Goal: Transaction & Acquisition: Book appointment/travel/reservation

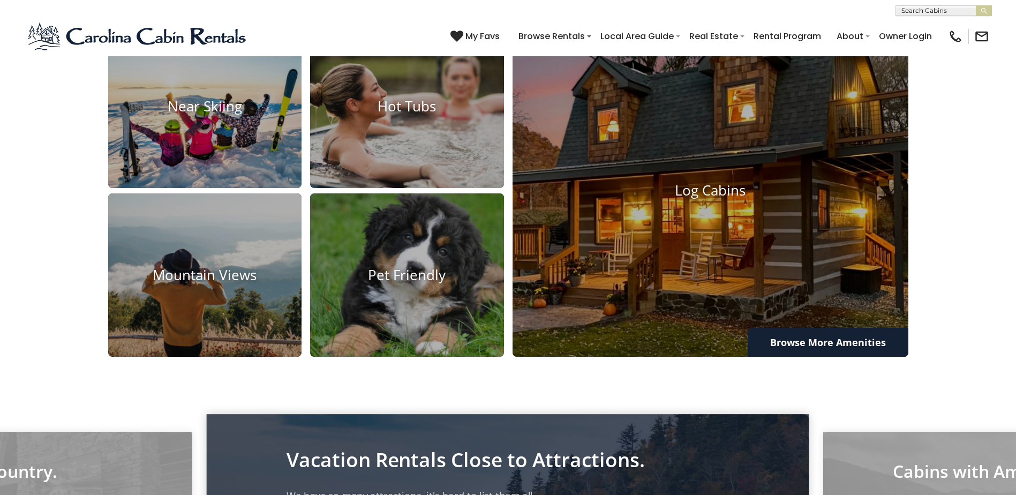
scroll to position [964, 0]
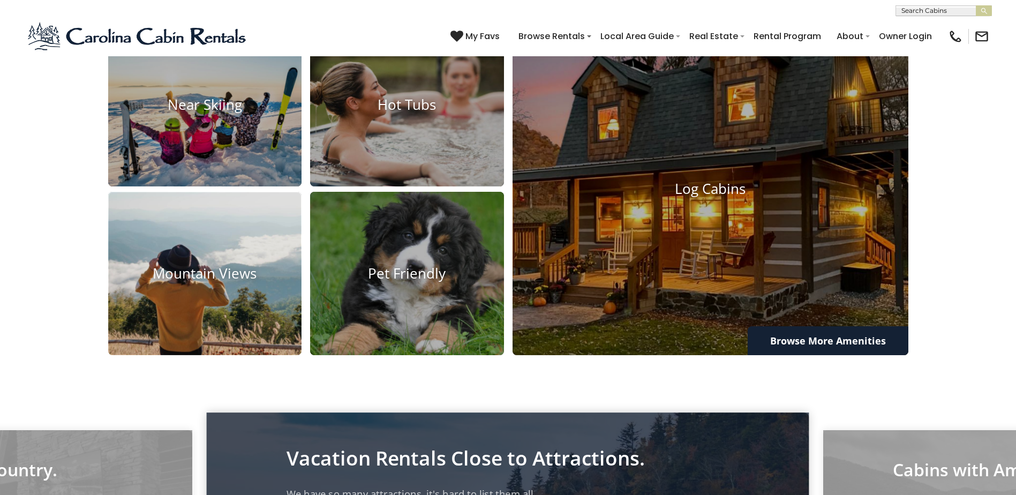
click at [265, 303] on img at bounding box center [204, 273] width 213 height 179
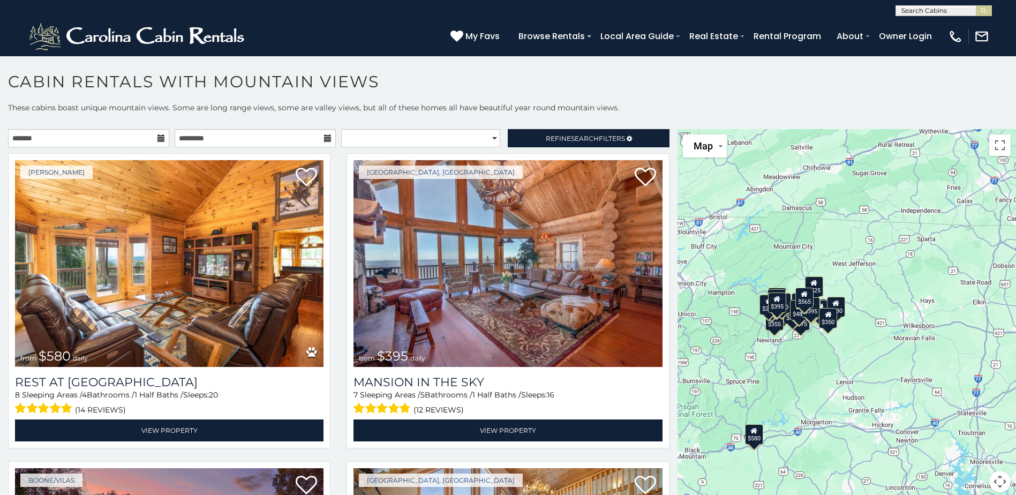
drag, startPoint x: 942, startPoint y: 250, endPoint x: 860, endPoint y: 291, distance: 92.0
click at [860, 291] on div "$580 $395 $349 $535 $375 $400 $325 $451 $460 $1,095 $525 $315 $310 $330 $400 $3…" at bounding box center [846, 317] width 338 height 376
click at [997, 477] on button "Map camera controls" at bounding box center [999, 481] width 21 height 21
click at [969, 430] on button "Zoom in" at bounding box center [972, 427] width 21 height 21
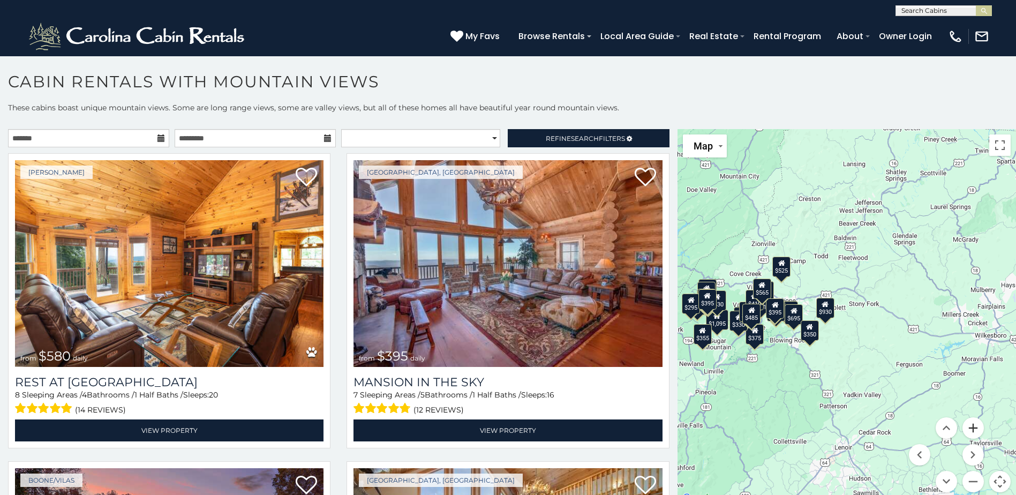
click at [969, 430] on button "Zoom in" at bounding box center [972, 427] width 21 height 21
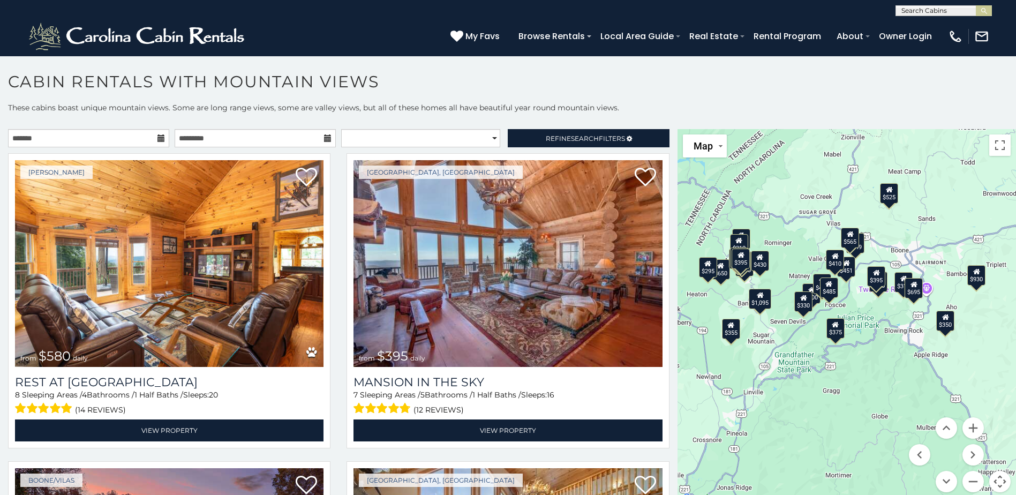
drag, startPoint x: 694, startPoint y: 441, endPoint x: 865, endPoint y: 406, distance: 174.2
click at [865, 406] on div "$580 $395 $349 $535 $375 $400 $325 $451 $460 $1,095 $525 $315 $310 $330 $400 $3…" at bounding box center [846, 317] width 338 height 376
click at [965, 479] on button "Zoom out" at bounding box center [972, 481] width 21 height 21
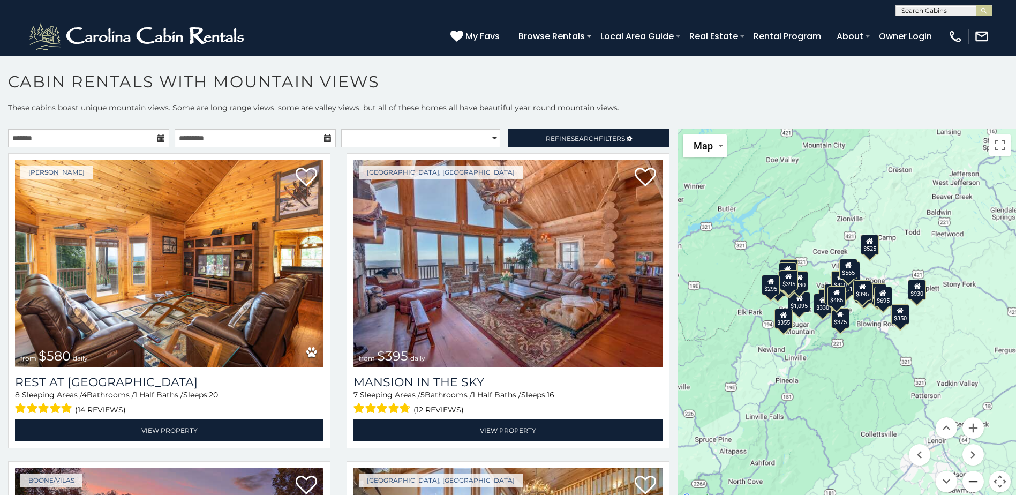
click at [965, 479] on button "Zoom out" at bounding box center [972, 481] width 21 height 21
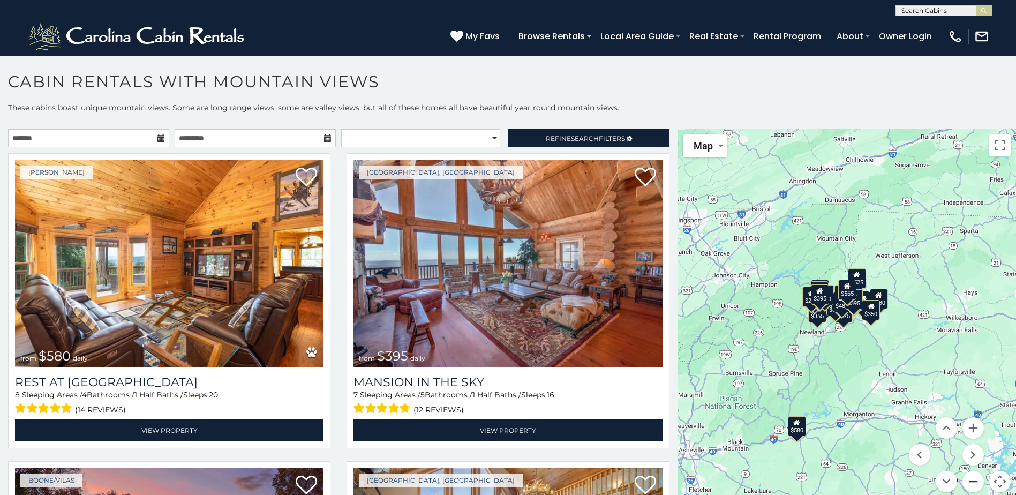
click at [965, 479] on button "Zoom out" at bounding box center [972, 481] width 21 height 21
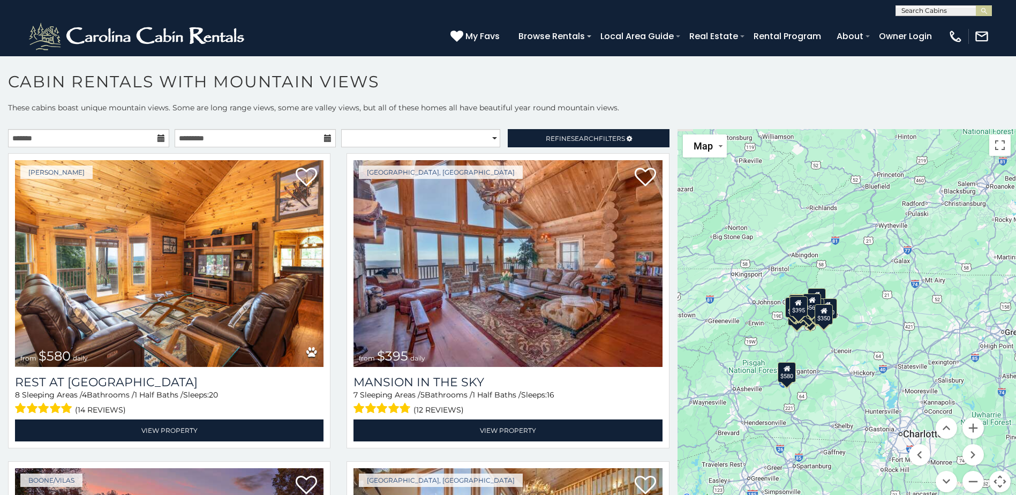
drag, startPoint x: 727, startPoint y: 366, endPoint x: 686, endPoint y: 378, distance: 42.5
click at [686, 378] on div "$580 $395 $349 $535 $375 $400 $325 $451 $460 $1,095 $525 $315 $310 $330 $400 $3…" at bounding box center [846, 317] width 338 height 376
click at [971, 425] on button "Zoom in" at bounding box center [972, 427] width 21 height 21
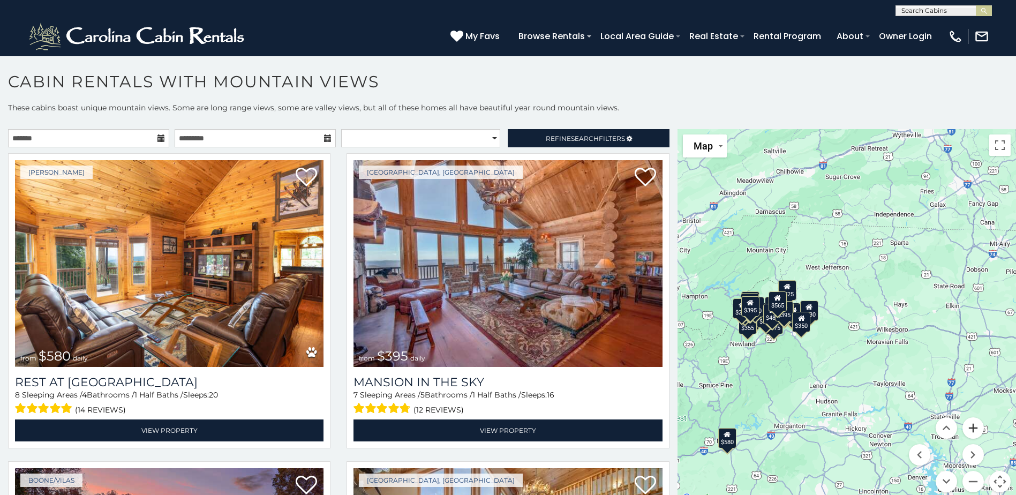
click at [971, 424] on button "Zoom in" at bounding box center [972, 427] width 21 height 21
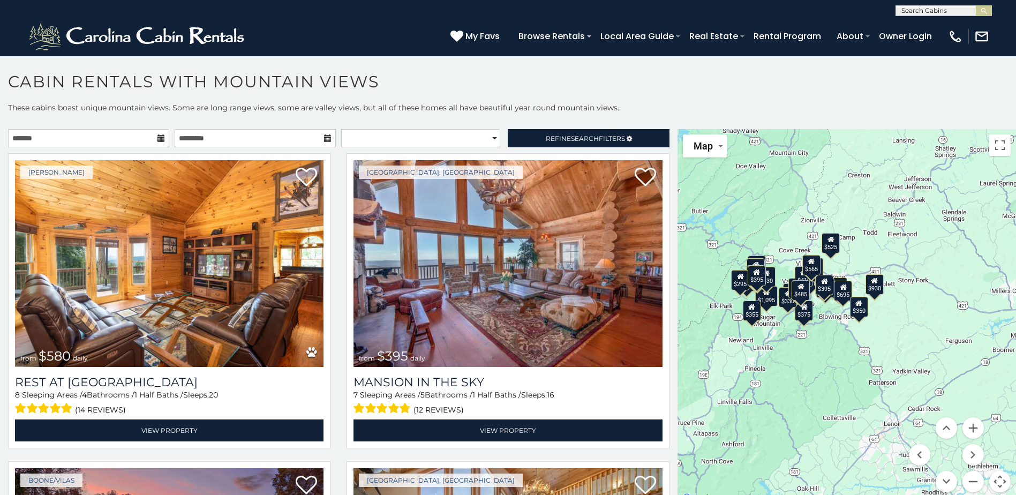
drag, startPoint x: 768, startPoint y: 414, endPoint x: 877, endPoint y: 383, distance: 113.0
click at [874, 383] on div "$580 $395 $349 $535 $375 $400 $325 $451 $460 $1,095 $525 $315 $310 $330 $400 $3…" at bounding box center [846, 317] width 338 height 376
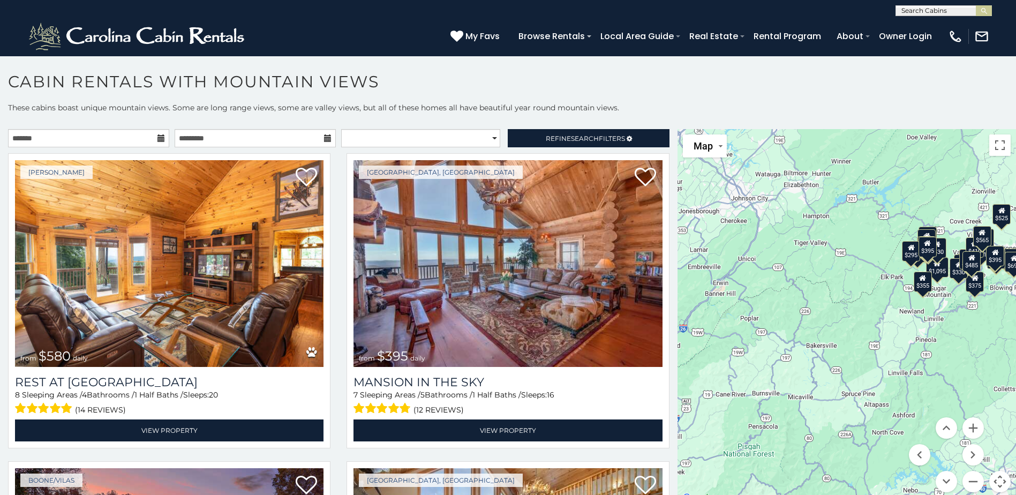
drag, startPoint x: 821, startPoint y: 415, endPoint x: 992, endPoint y: 383, distance: 174.4
click at [992, 383] on div "$580 $395 $349 $535 $375 $400 $325 $451 $460 $1,095 $525 $315 $310 $330 $400 $3…" at bounding box center [846, 317] width 338 height 376
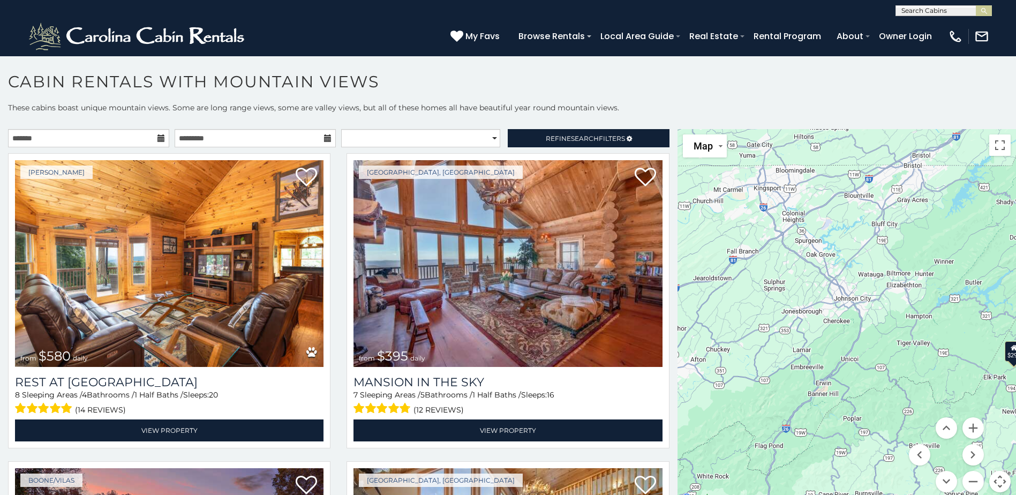
drag, startPoint x: 817, startPoint y: 319, endPoint x: 919, endPoint y: 421, distance: 145.0
click at [919, 421] on div "$580 $395 $349 $535 $375 $400 $325 $451 $460 $1,095 $525 $315 $310 $330 $400 $3…" at bounding box center [846, 317] width 338 height 376
click at [969, 428] on button "Zoom in" at bounding box center [972, 427] width 21 height 21
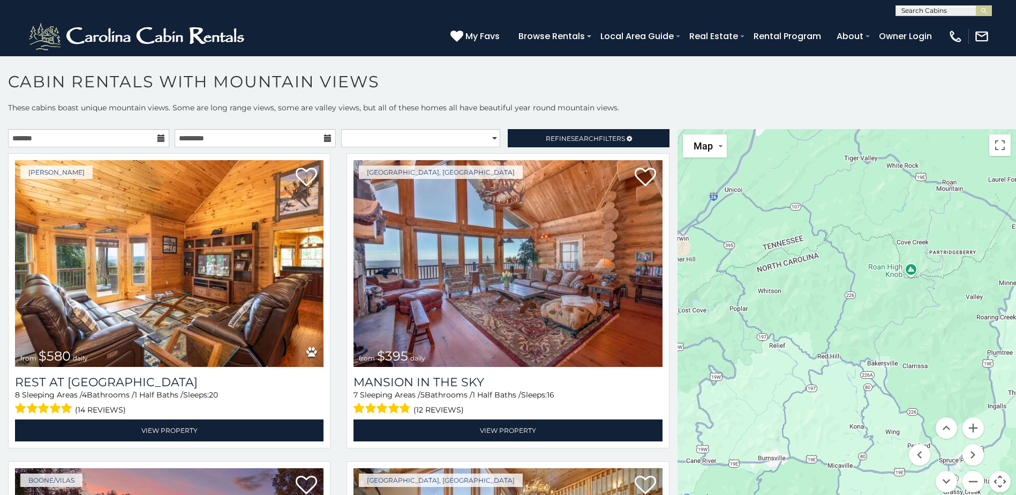
drag, startPoint x: 919, startPoint y: 357, endPoint x: 799, endPoint y: 144, distance: 244.3
click at [799, 144] on div "$580 $395 $349 $535 $375 $400 $325 $451 $460 $1,095 $525 $315 $310 $330 $400 $3…" at bounding box center [846, 317] width 338 height 376
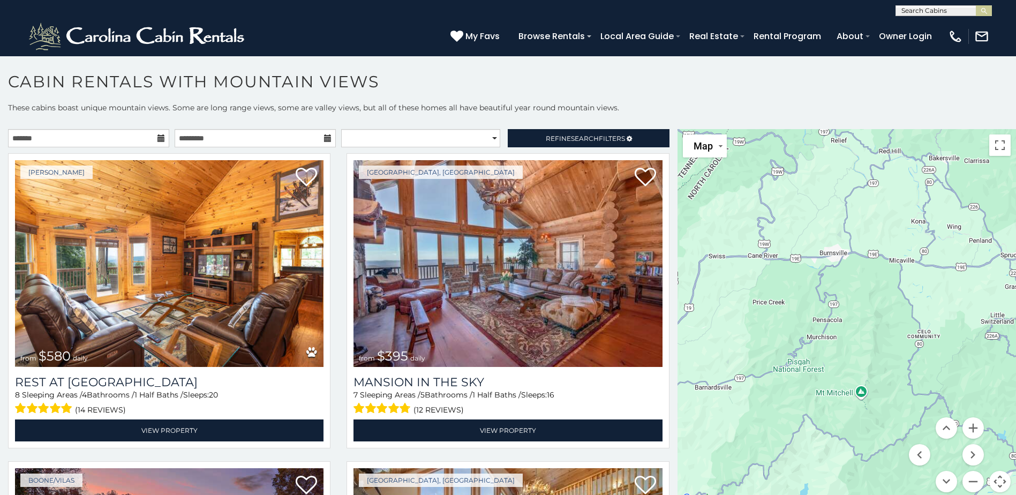
drag, startPoint x: 832, startPoint y: 298, endPoint x: 885, endPoint y: 140, distance: 166.6
click at [885, 140] on div "$580 $395 $349 $535 $375 $400 $325 $451 $460 $1,095 $525 $315 $310 $330 $400 $3…" at bounding box center [846, 317] width 338 height 376
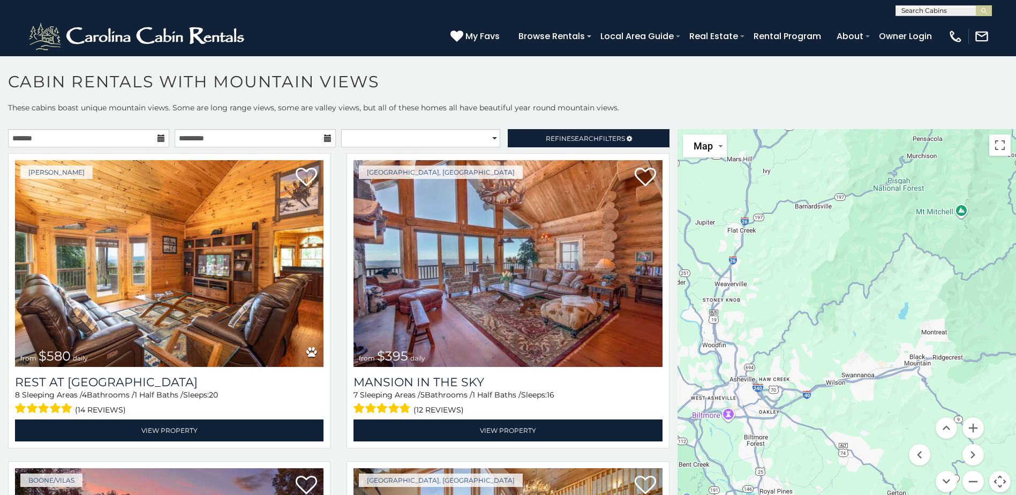
drag, startPoint x: 855, startPoint y: 349, endPoint x: 955, endPoint y: 165, distance: 209.9
click at [955, 165] on div "$580 $395 $349 $535 $375 $400 $325 $451 $460 $1,095 $525 $315 $310 $330 $400 $3…" at bounding box center [846, 317] width 338 height 376
click at [971, 482] on button "Zoom out" at bounding box center [972, 481] width 21 height 21
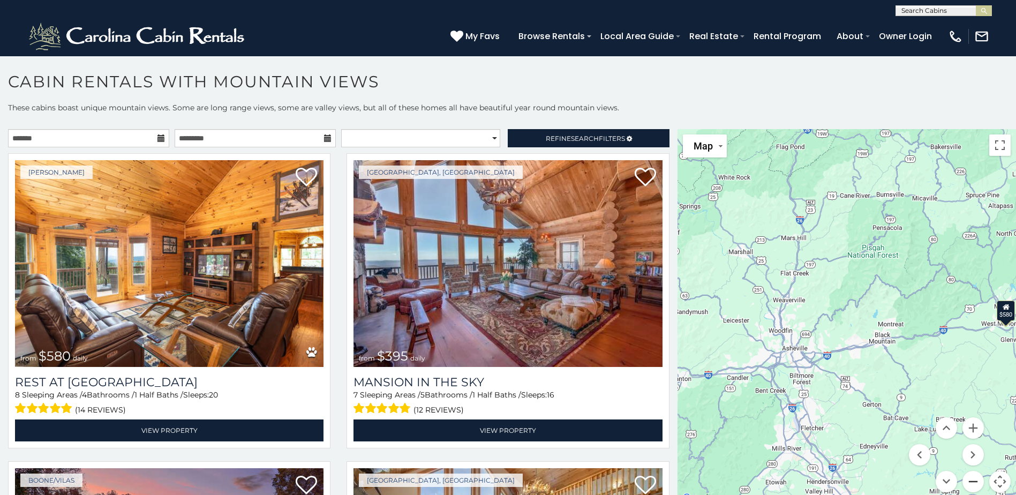
click at [972, 481] on button "Zoom out" at bounding box center [972, 481] width 21 height 21
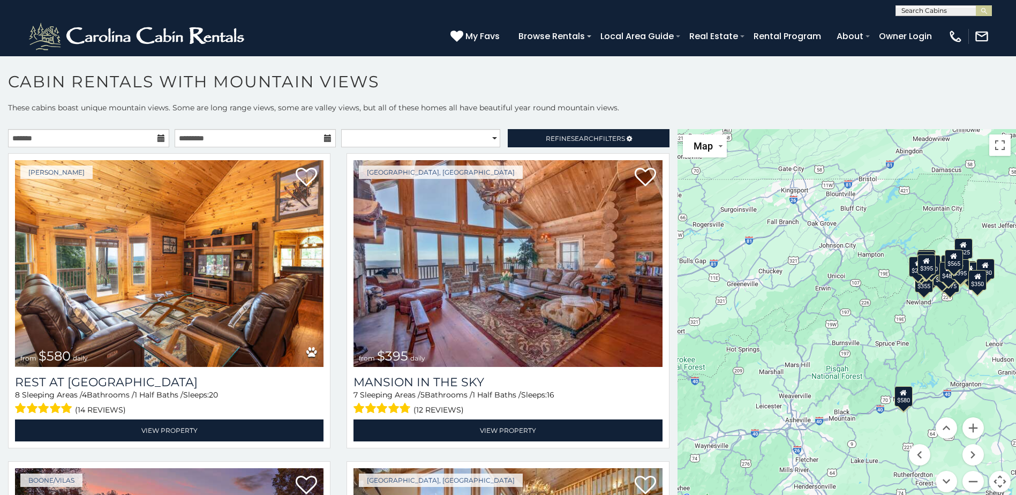
drag, startPoint x: 894, startPoint y: 282, endPoint x: 870, endPoint y: 367, distance: 88.0
click at [870, 367] on div "$580 $395 $349 $535 $375 $400 $325 $451 $460 $1,095 $525 $315 $310 $330 $400 $3…" at bounding box center [846, 317] width 338 height 376
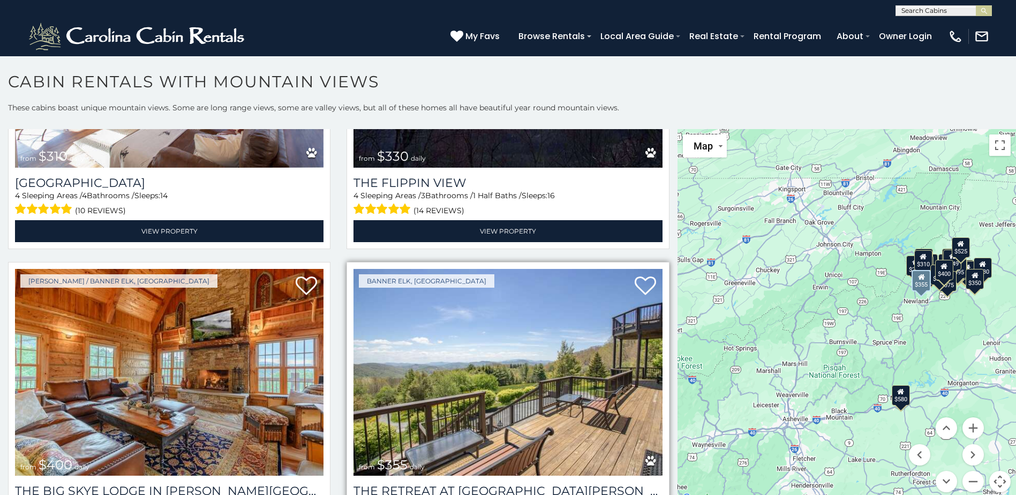
scroll to position [2142, 0]
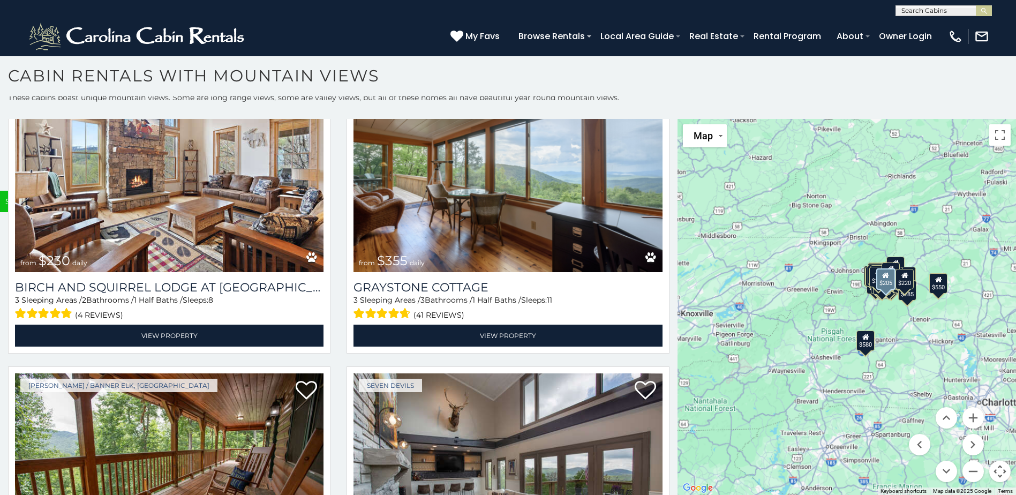
scroll to position [8799, 0]
